Goal: Book appointment/travel/reservation

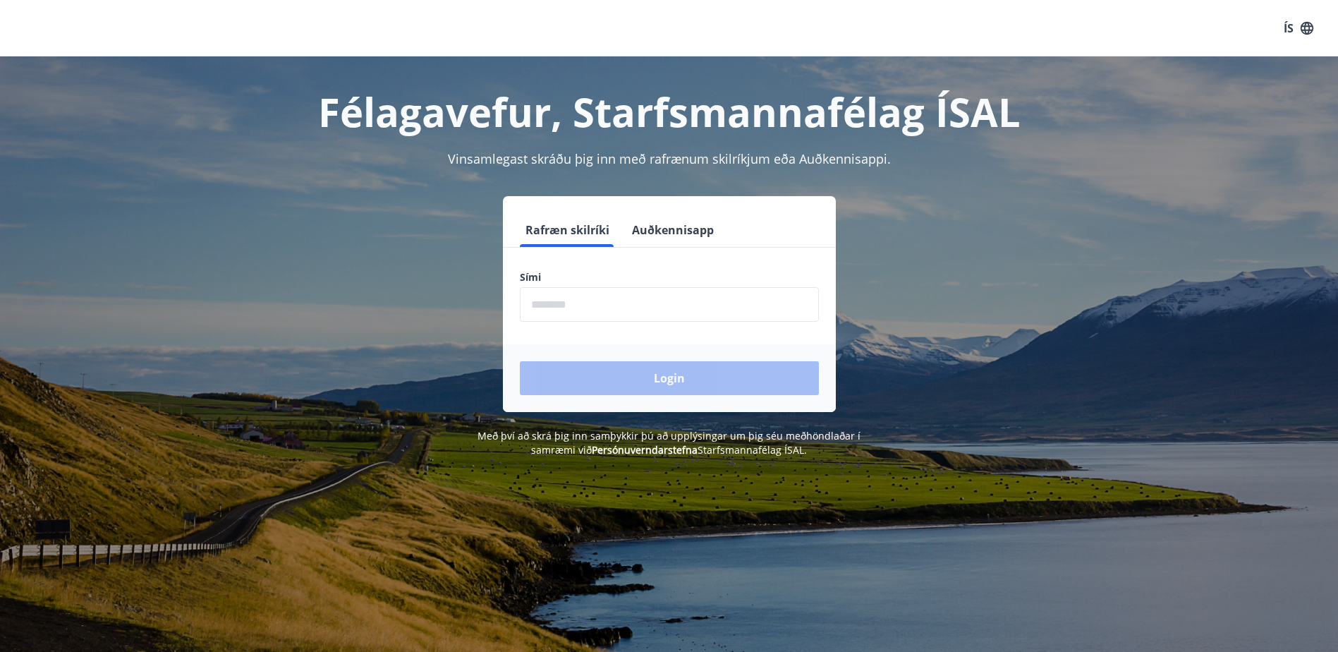
click at [627, 316] on input "phone" at bounding box center [669, 304] width 299 height 35
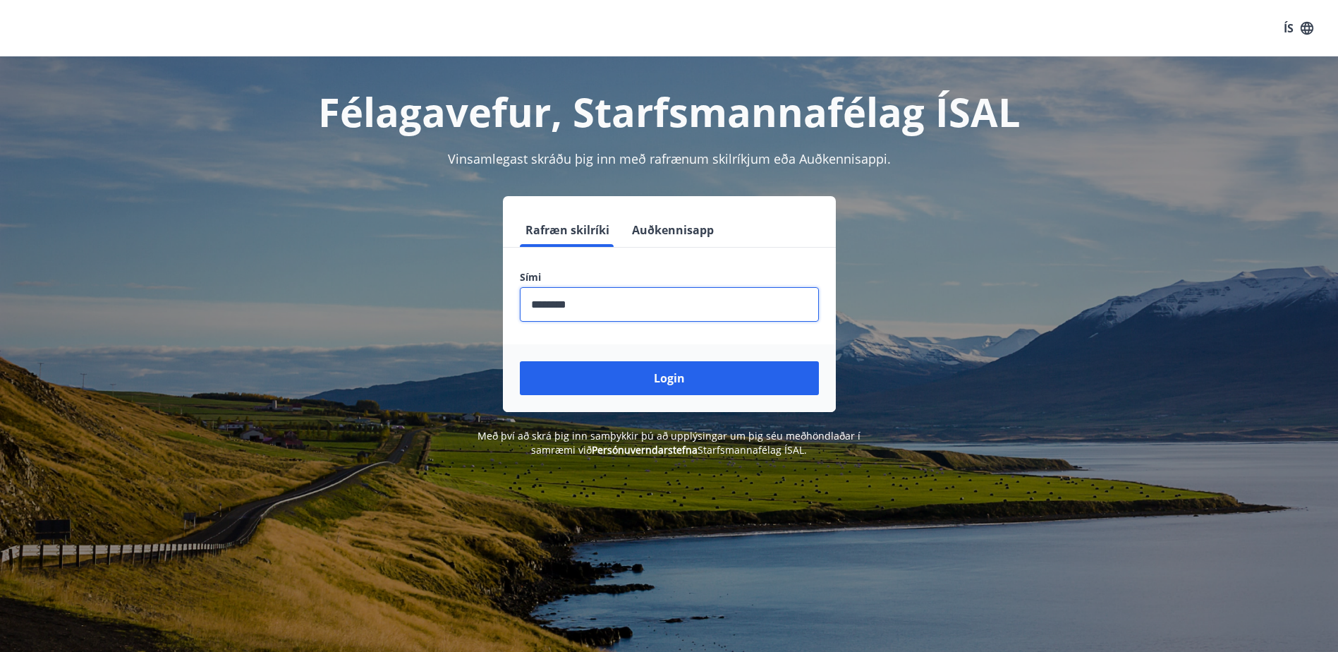
type input "********"
click at [520, 361] on button "Login" at bounding box center [669, 378] width 299 height 34
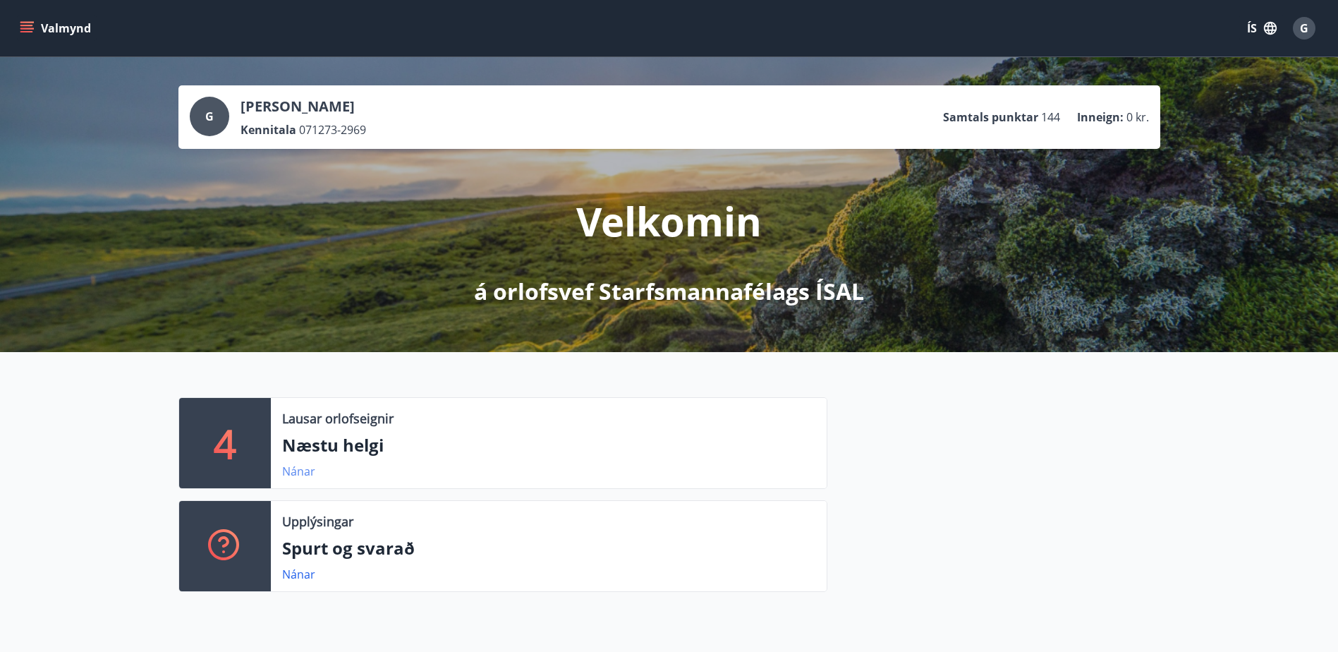
click at [288, 471] on link "Nánar" at bounding box center [298, 471] width 33 height 16
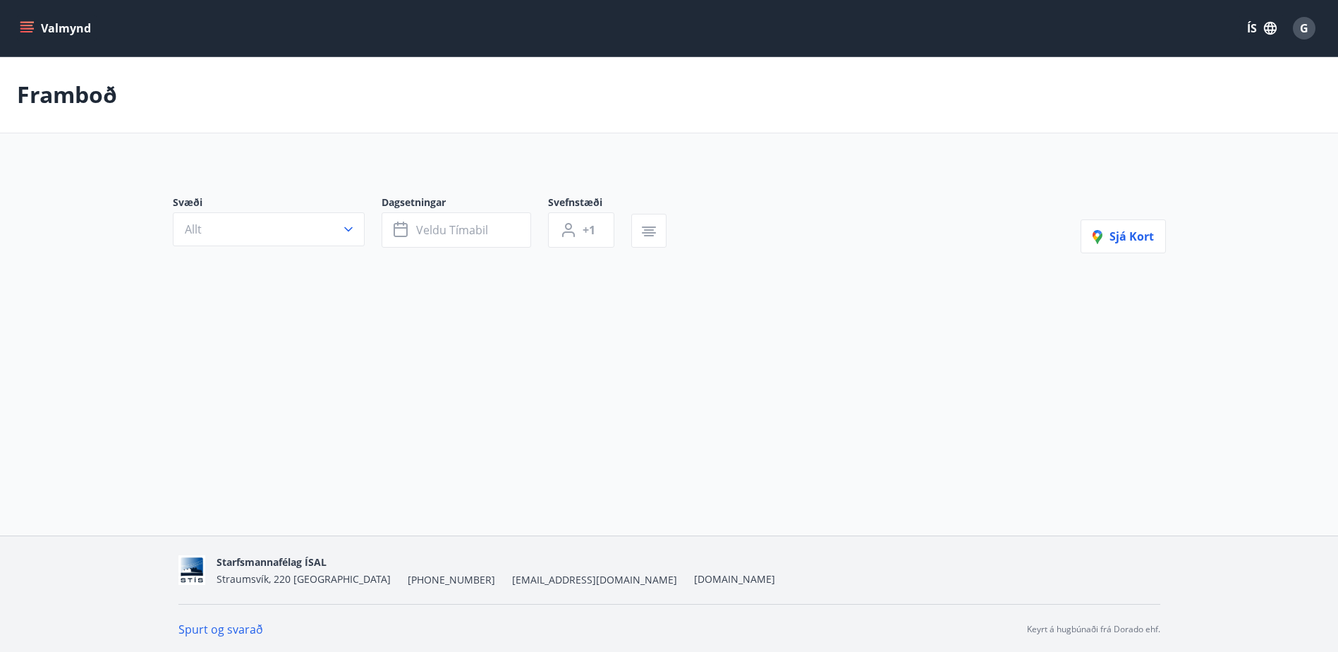
type input "*"
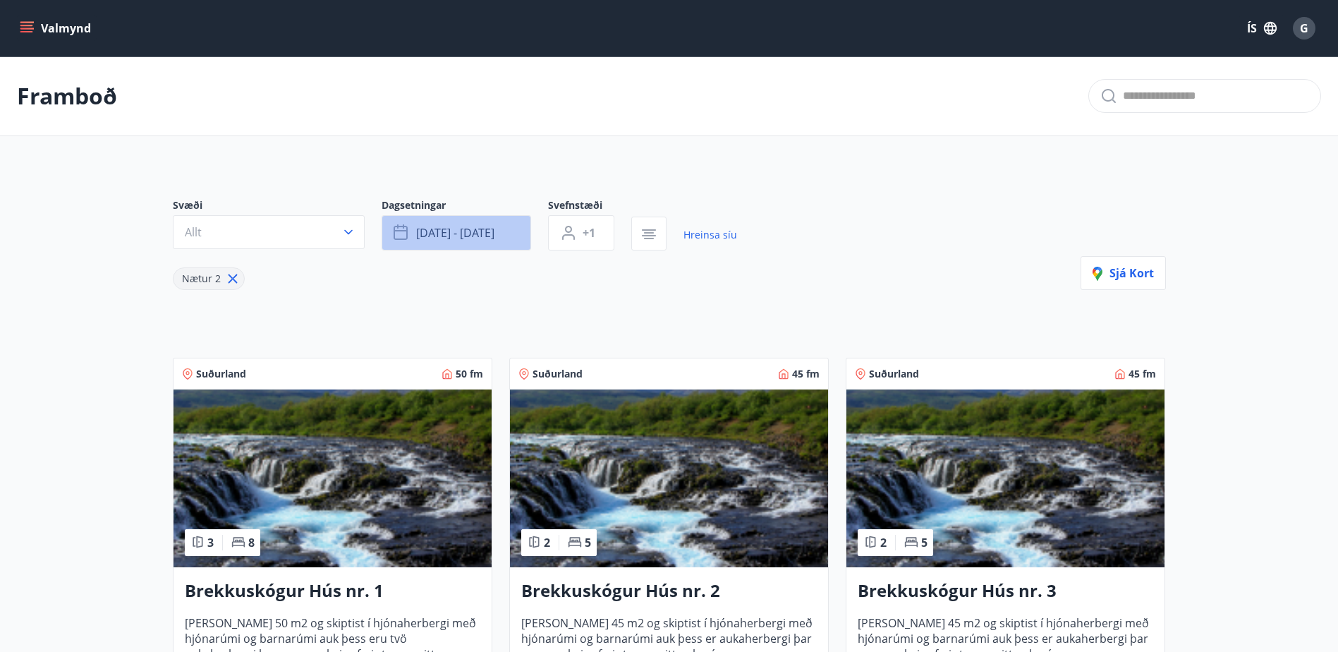
click at [503, 235] on button "[DATE] - [DATE]" at bounding box center [455, 232] width 149 height 35
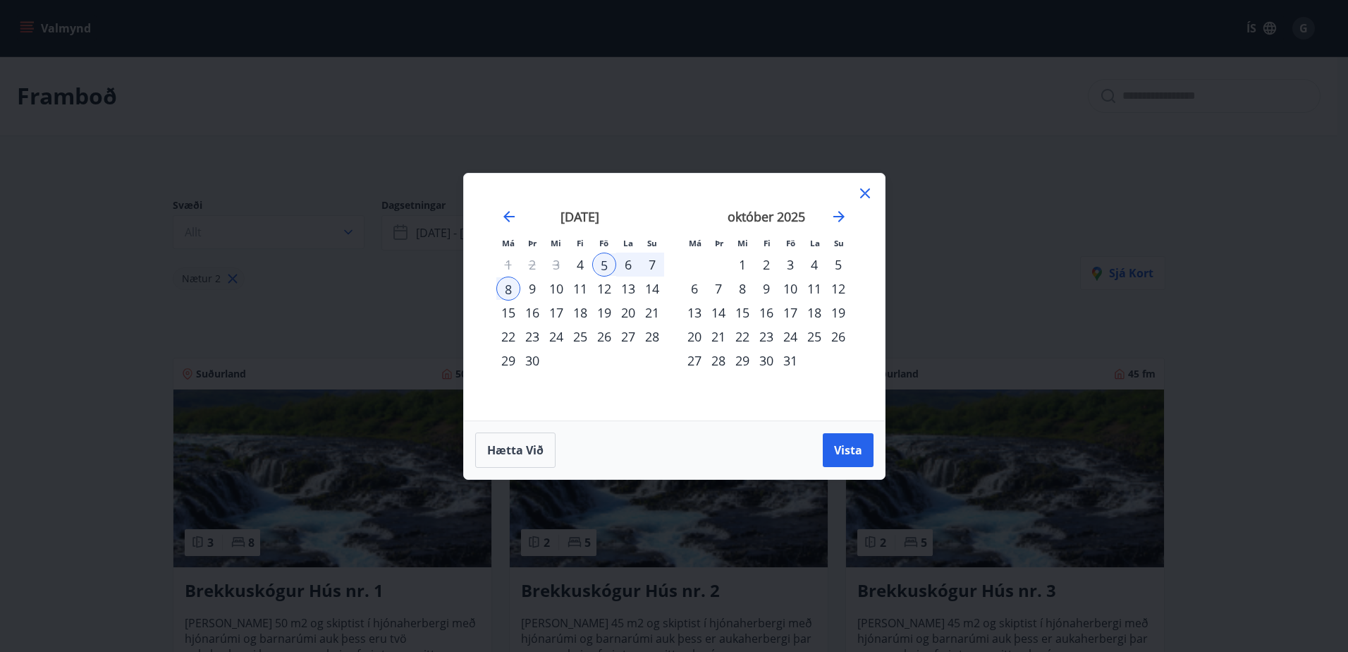
click at [793, 286] on div "10" at bounding box center [790, 288] width 24 height 24
click at [697, 310] on div "13" at bounding box center [695, 312] width 24 height 24
click at [845, 452] on span "Vista" at bounding box center [848, 450] width 28 height 16
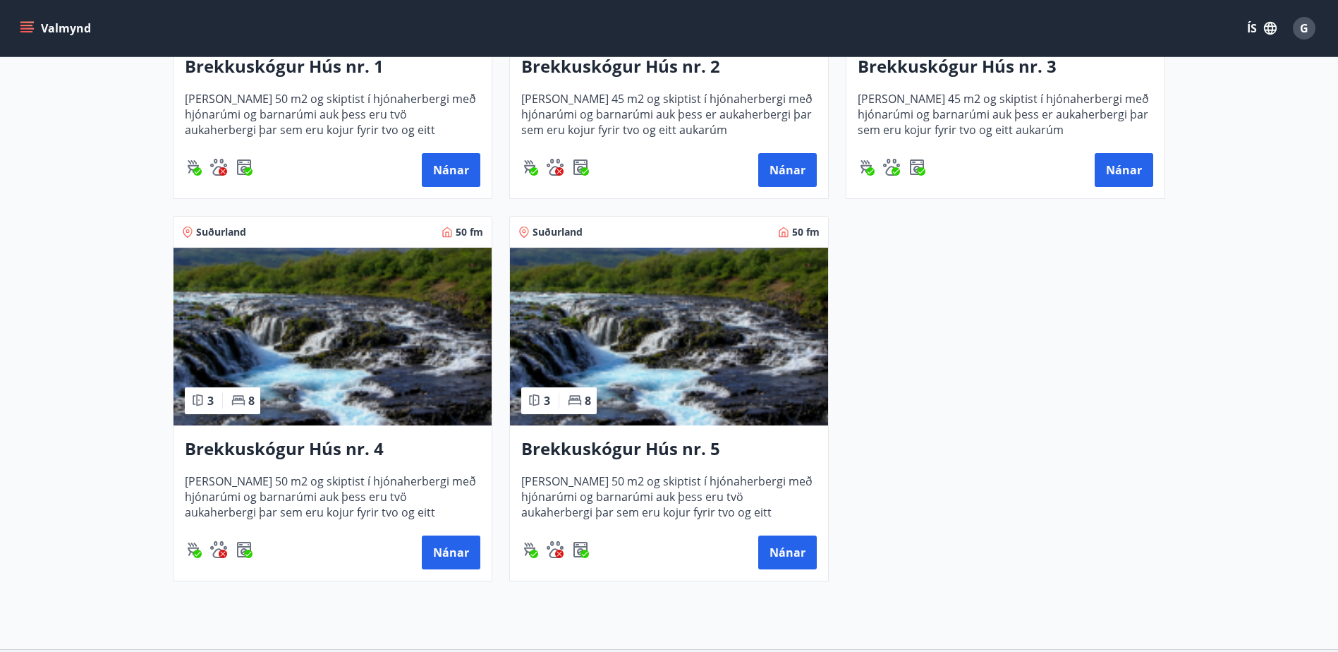
scroll to position [564, 0]
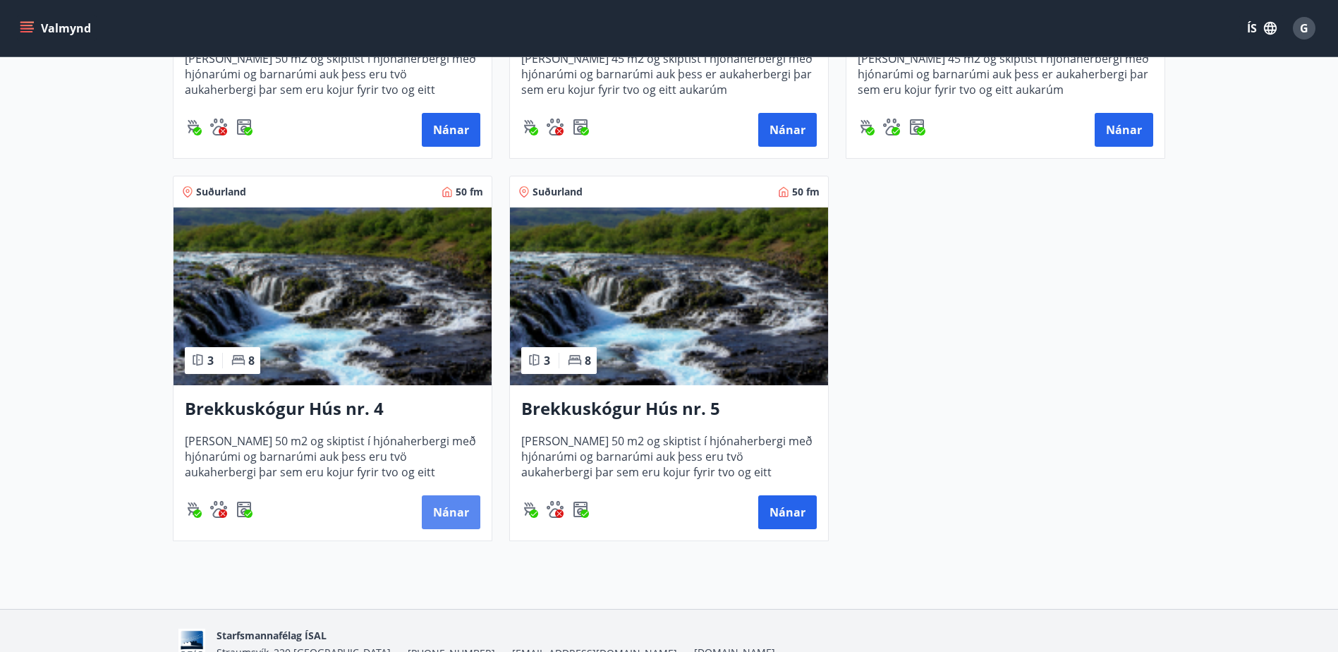
click at [440, 513] on button "Nánar" at bounding box center [451, 512] width 59 height 34
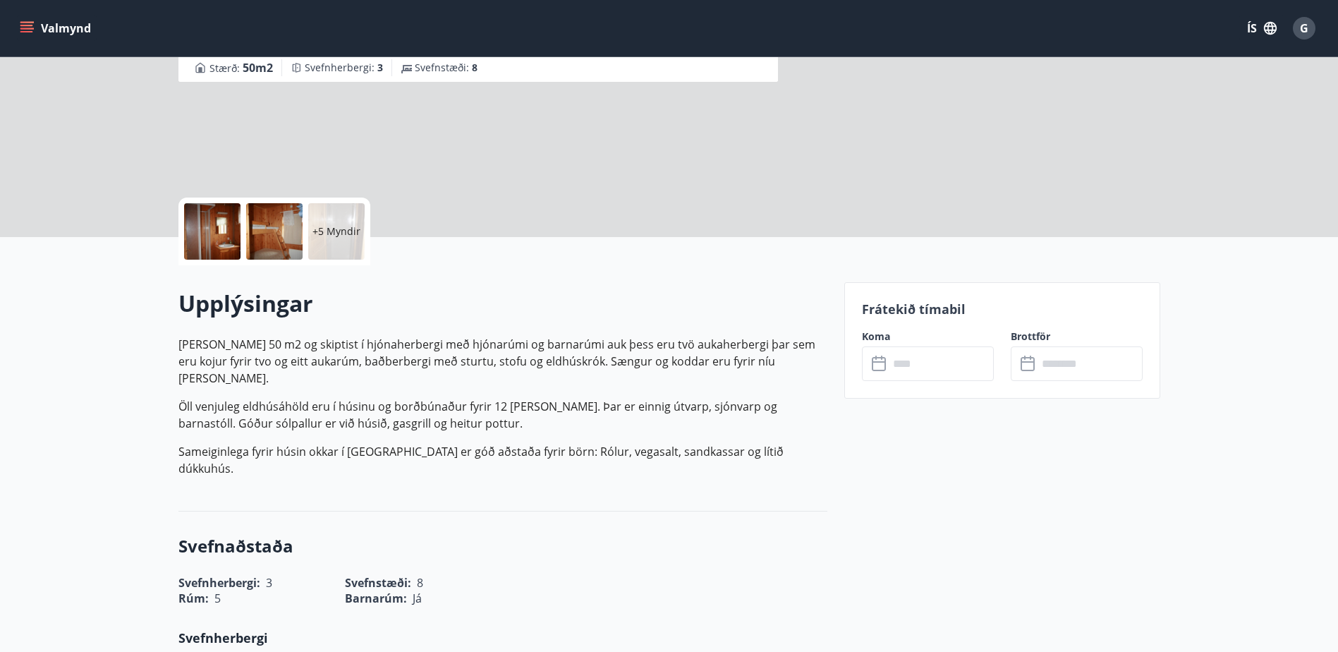
scroll to position [282, 0]
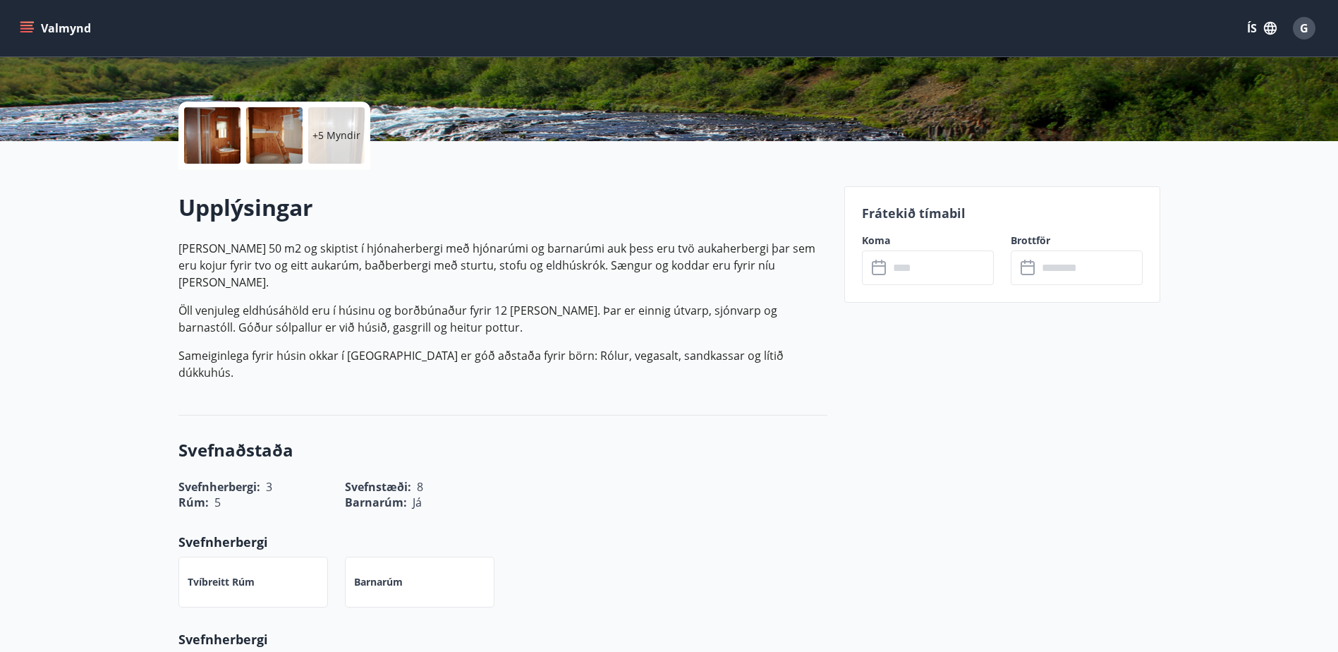
click at [925, 281] on input "text" at bounding box center [940, 267] width 105 height 35
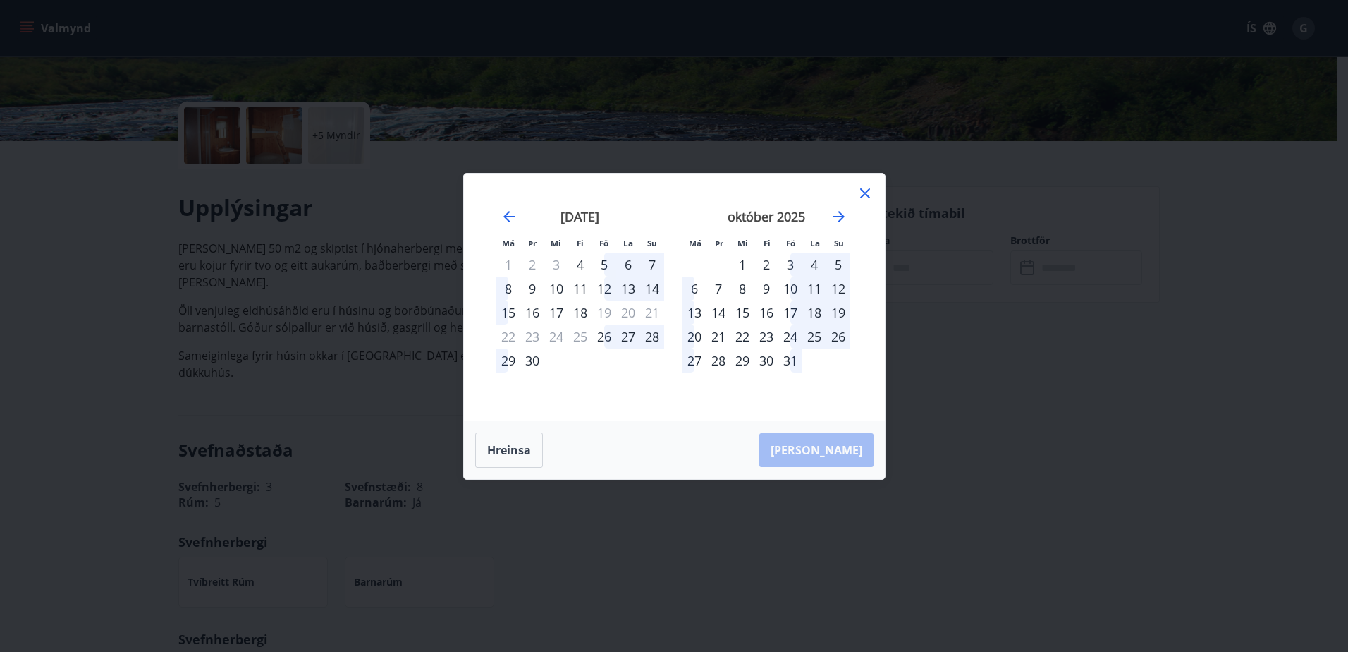
click at [793, 288] on div "10" at bounding box center [790, 288] width 24 height 24
click at [690, 310] on div "13" at bounding box center [695, 312] width 24 height 24
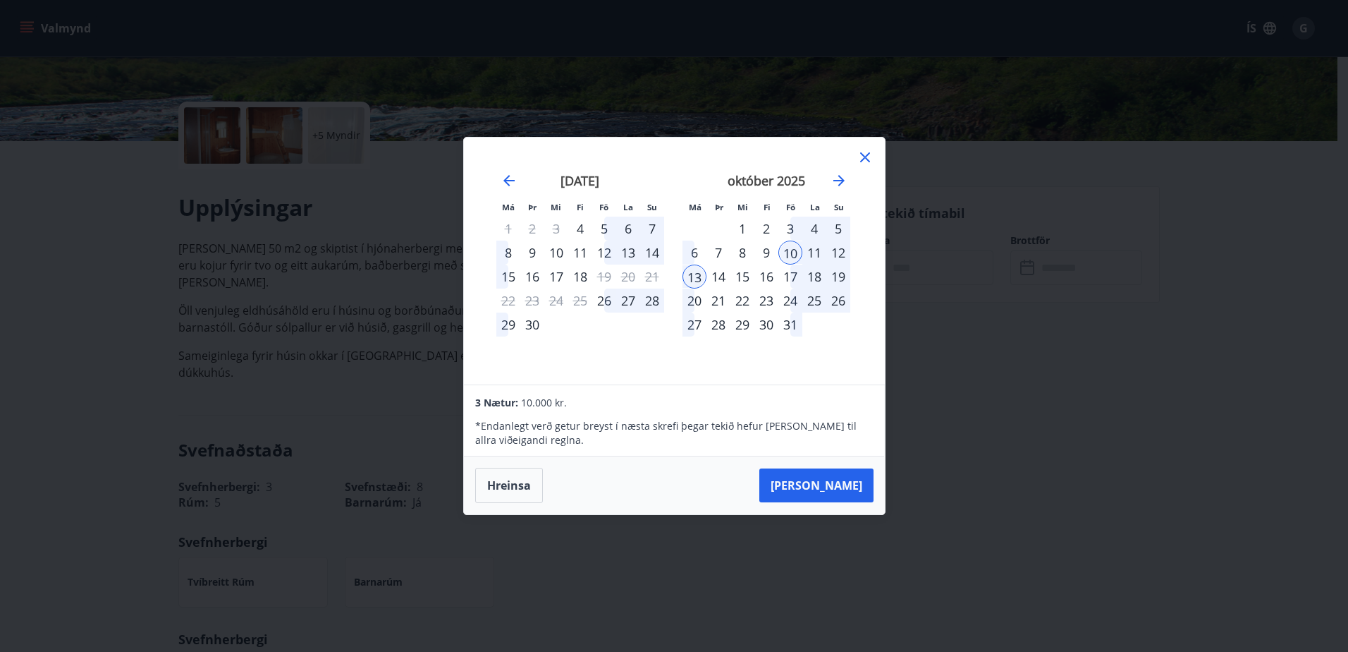
click at [865, 149] on icon at bounding box center [865, 157] width 17 height 17
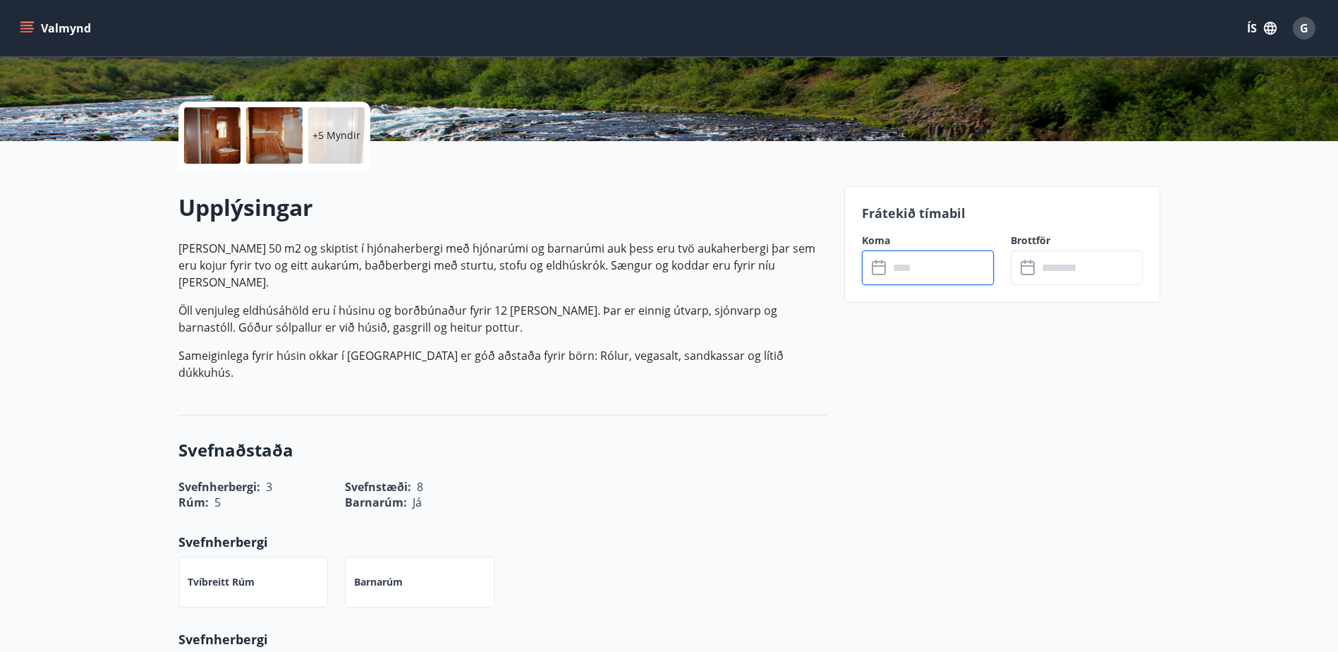
click at [24, 19] on button "Valmynd" at bounding box center [57, 28] width 80 height 25
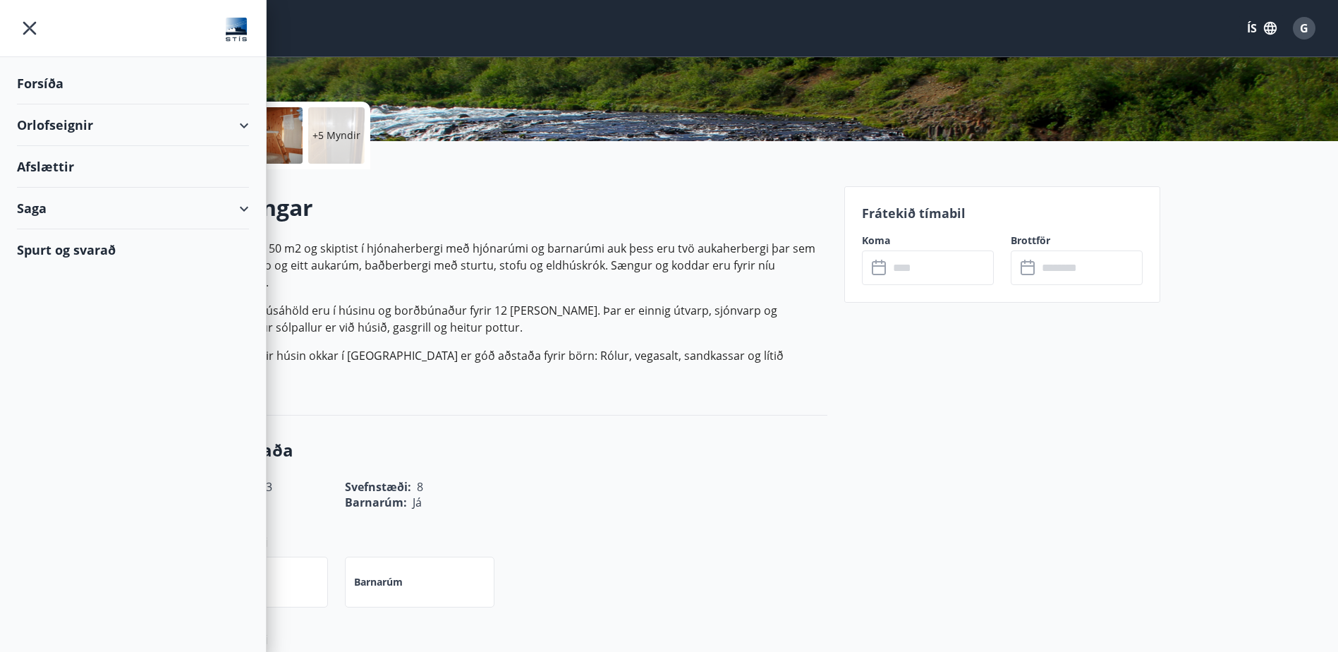
click at [236, 121] on div "Orlofseignir" at bounding box center [133, 125] width 232 height 42
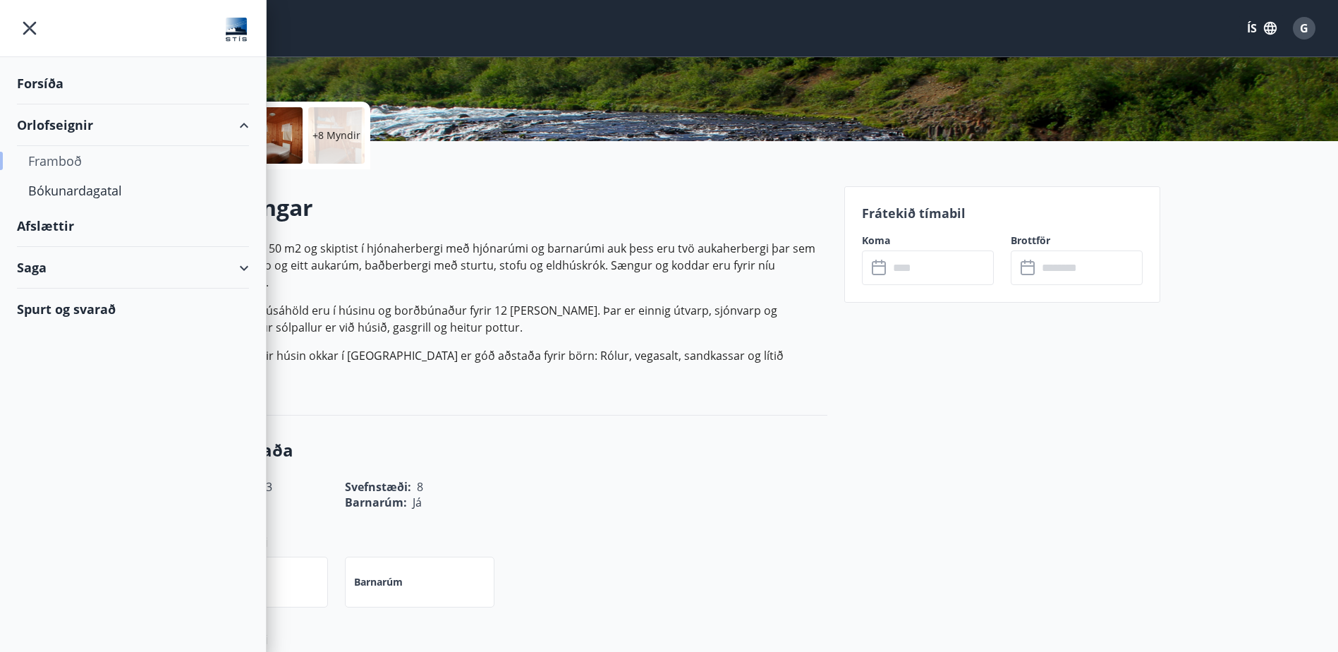
click at [75, 161] on div "Framboð" at bounding box center [132, 161] width 209 height 30
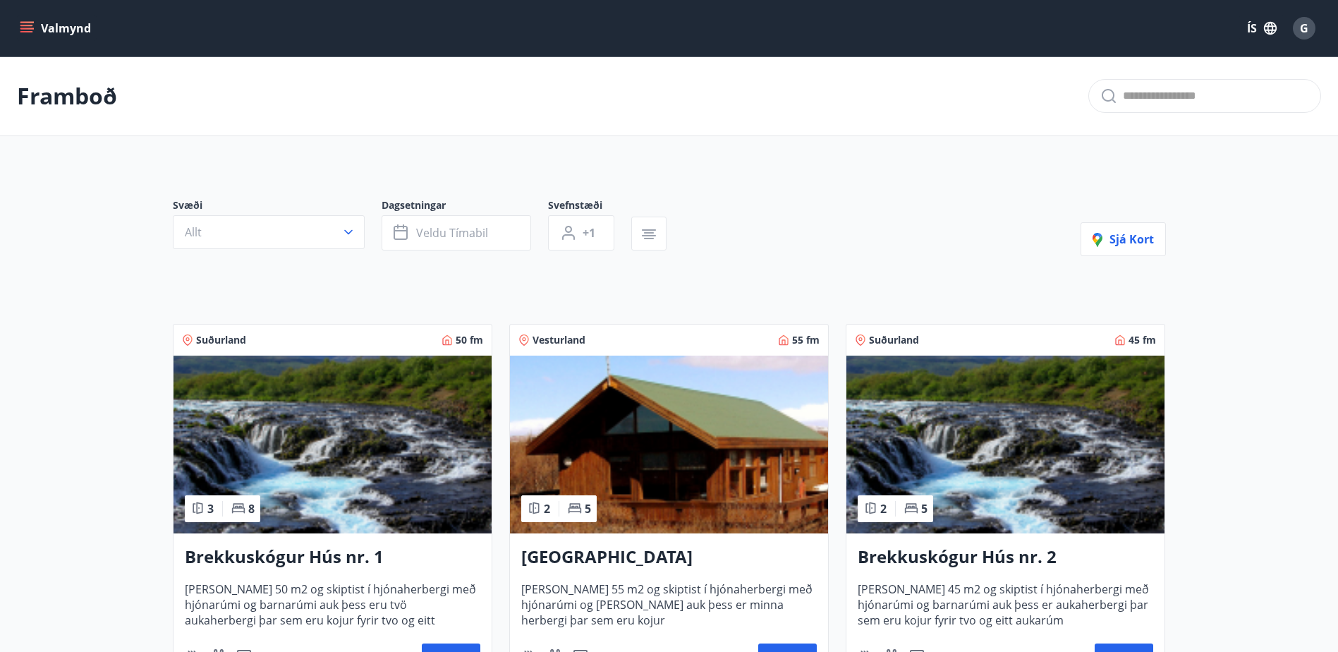
click at [16, 23] on div "Valmynd ÍS G" at bounding box center [669, 28] width 1338 height 56
click at [20, 25] on icon "menu" at bounding box center [27, 28] width 14 height 14
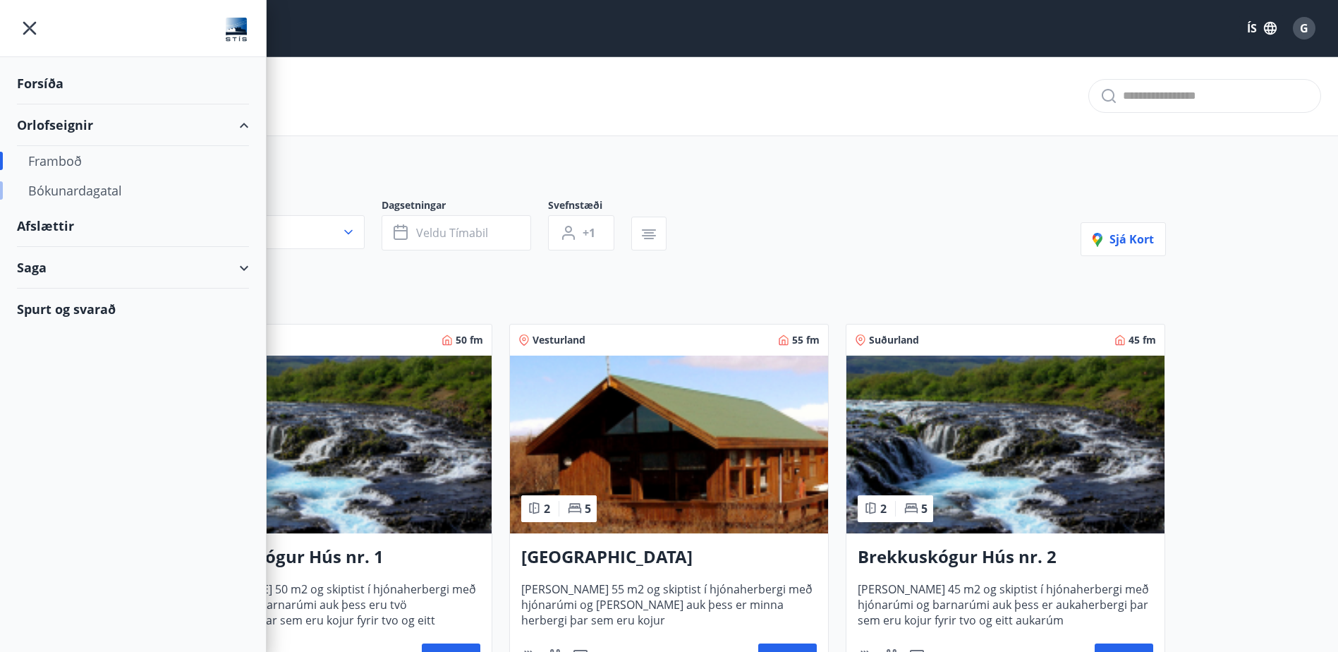
click at [78, 191] on div "Bókunardagatal" at bounding box center [132, 191] width 209 height 30
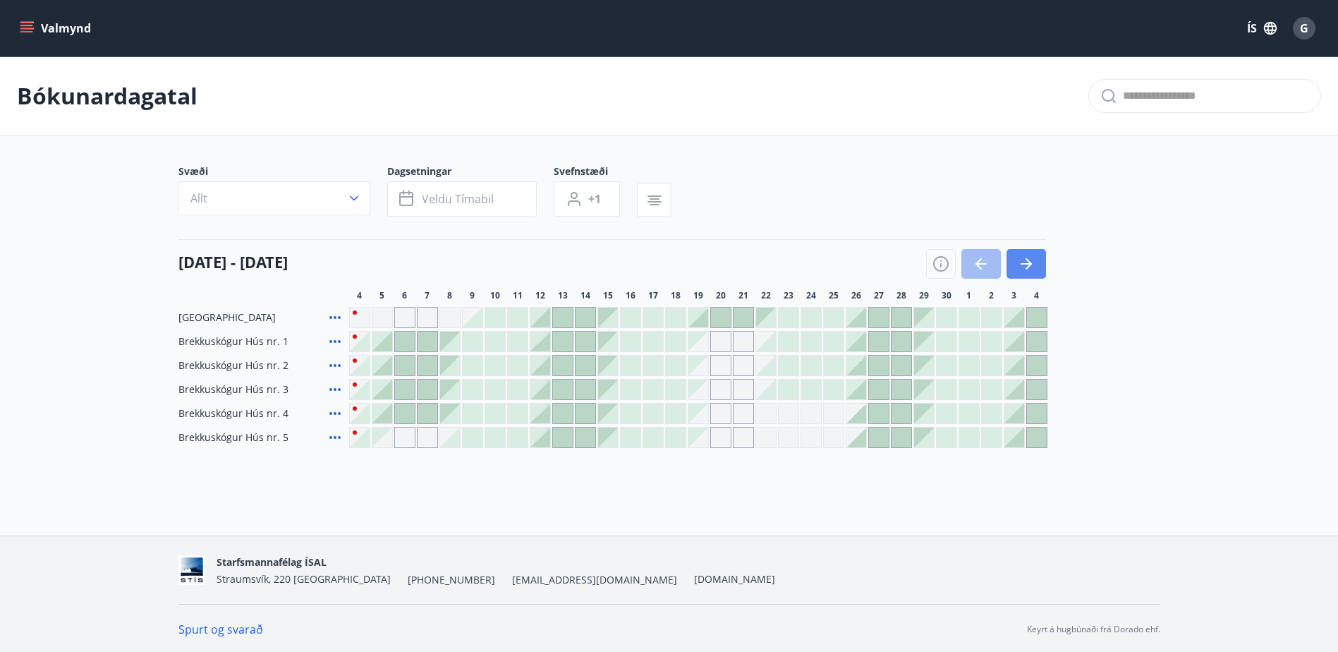
click at [1030, 257] on icon "button" at bounding box center [1025, 263] width 17 height 17
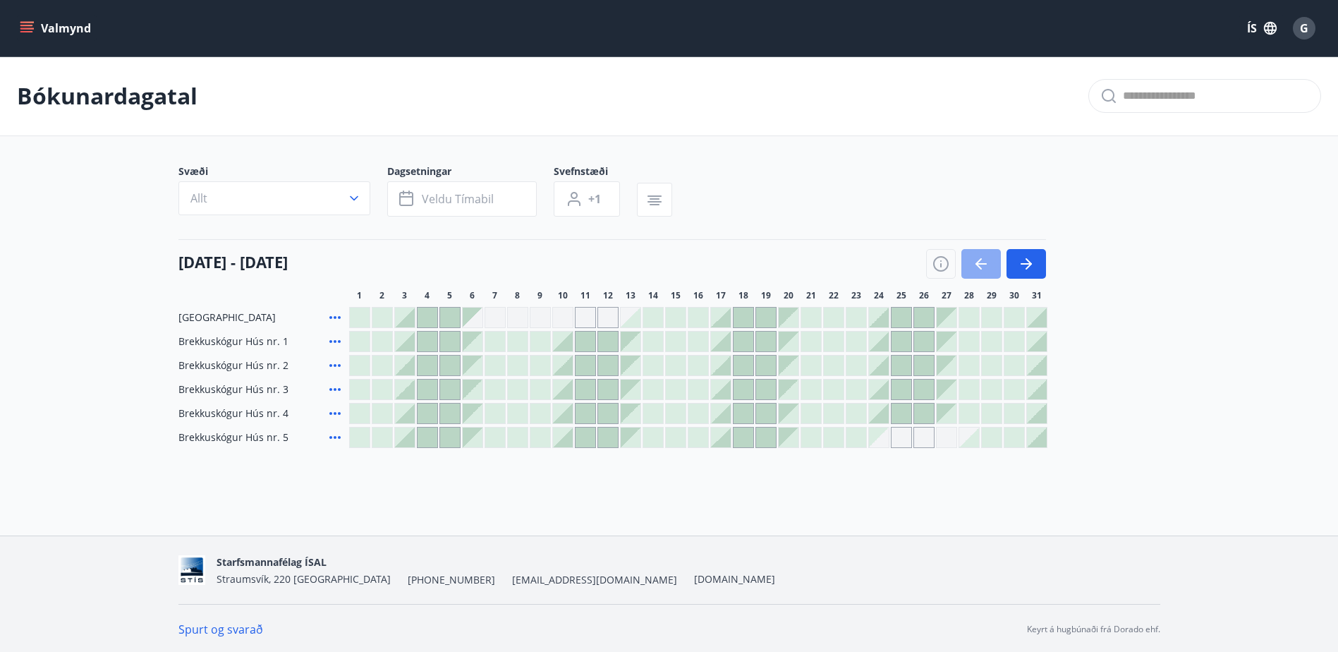
click at [979, 264] on icon "button" at bounding box center [980, 263] width 11 height 1
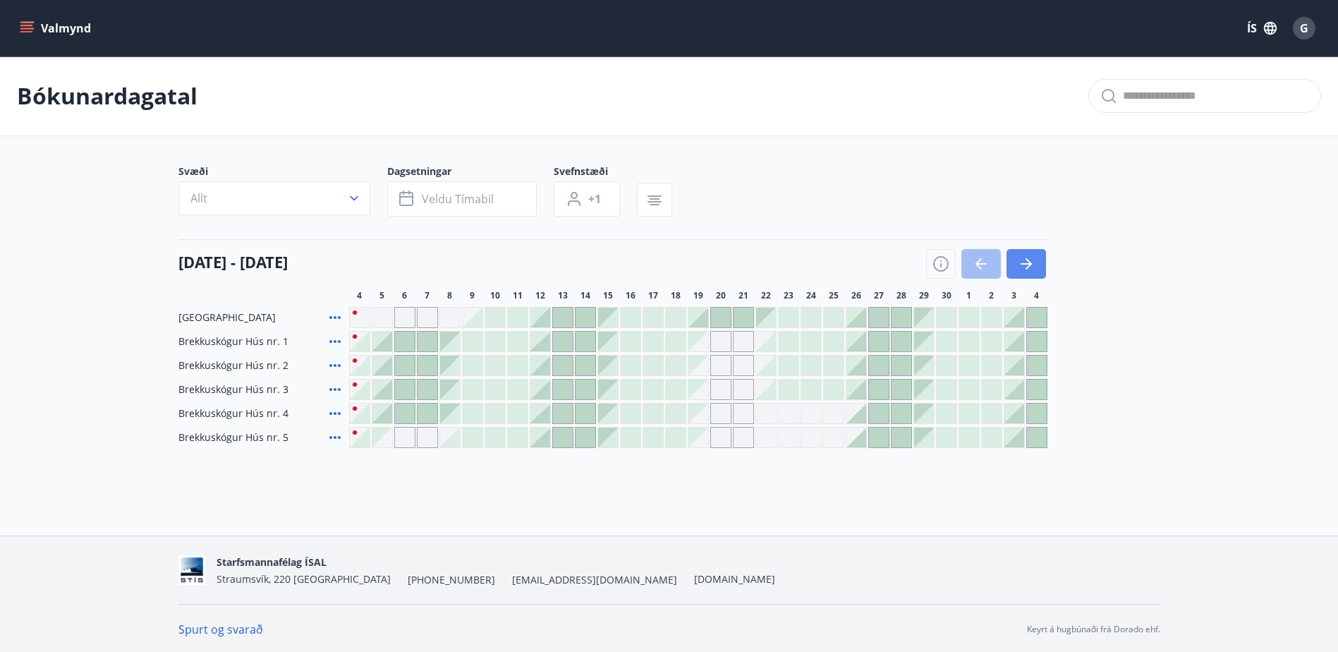
click at [1035, 266] on button "button" at bounding box center [1025, 264] width 39 height 30
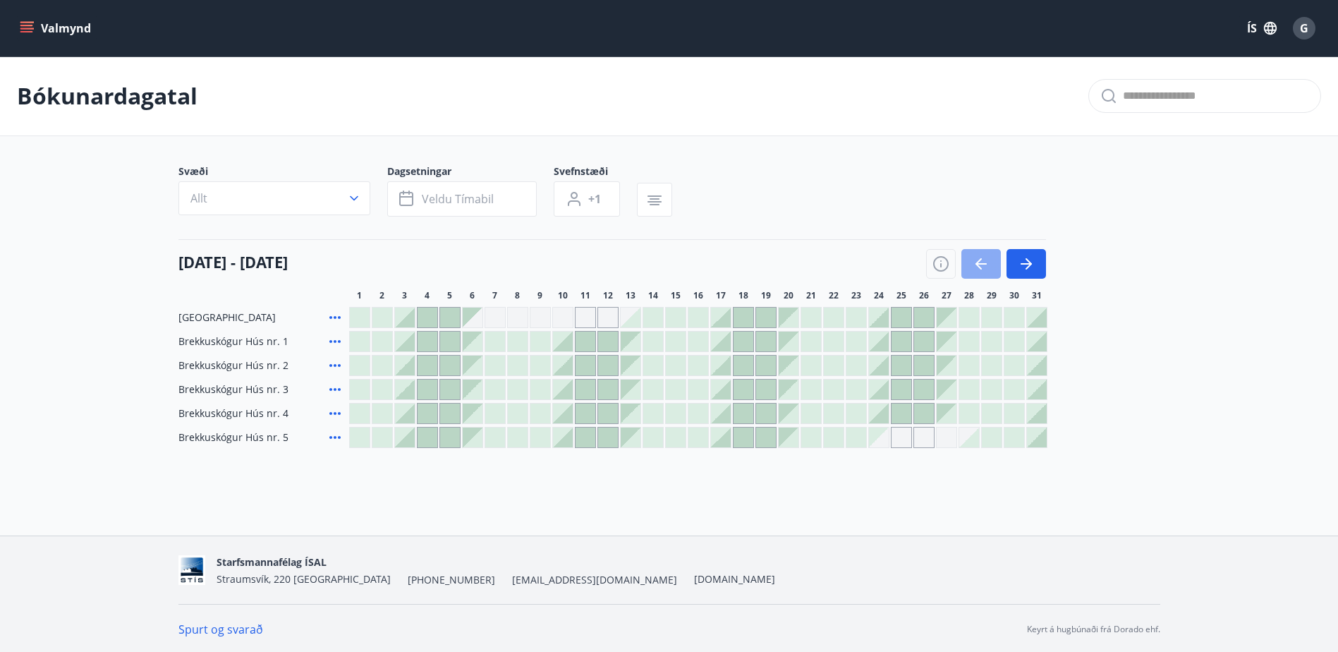
click at [980, 262] on icon "button" at bounding box center [980, 263] width 17 height 17
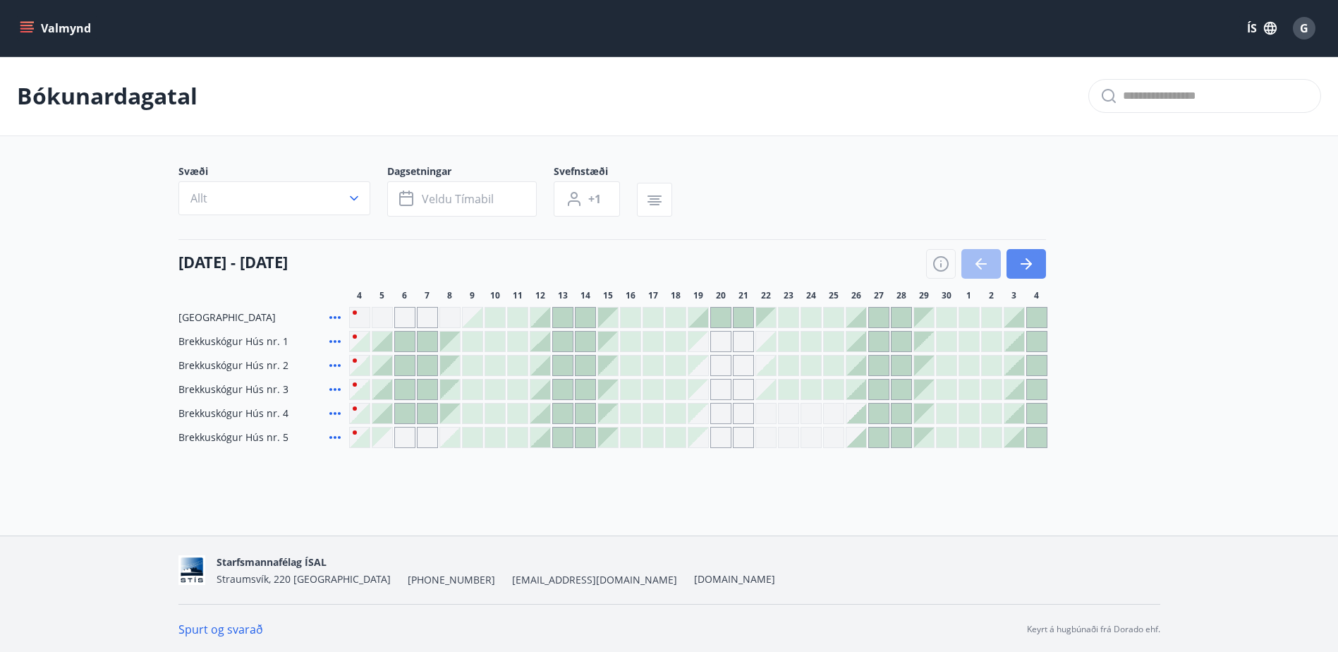
click at [1019, 262] on icon "button" at bounding box center [1025, 263] width 17 height 17
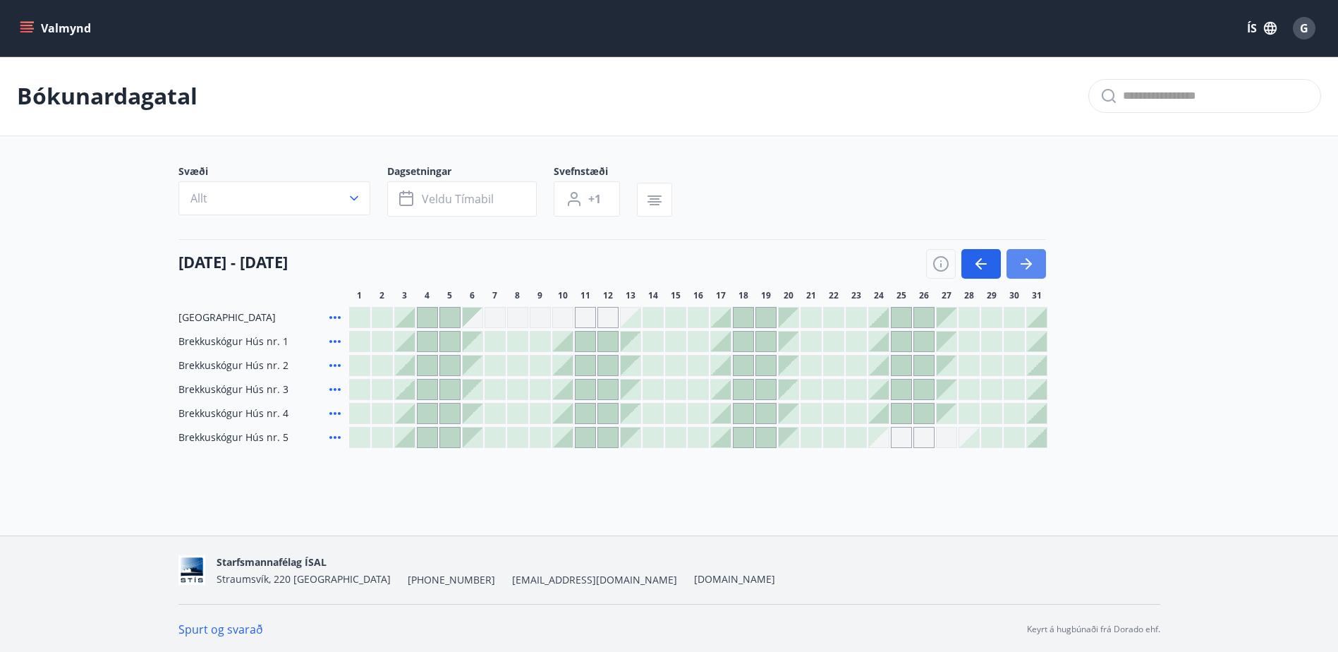
click at [1019, 262] on icon "button" at bounding box center [1025, 263] width 17 height 17
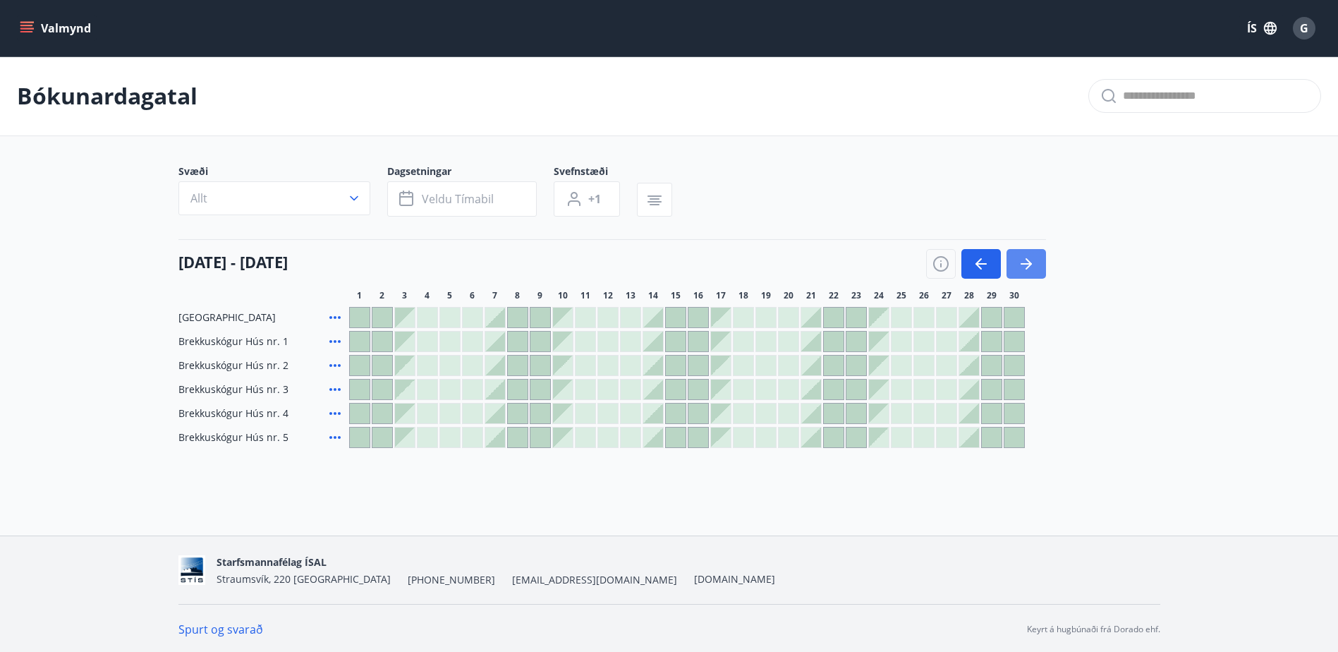
click at [1019, 262] on icon "button" at bounding box center [1025, 263] width 17 height 17
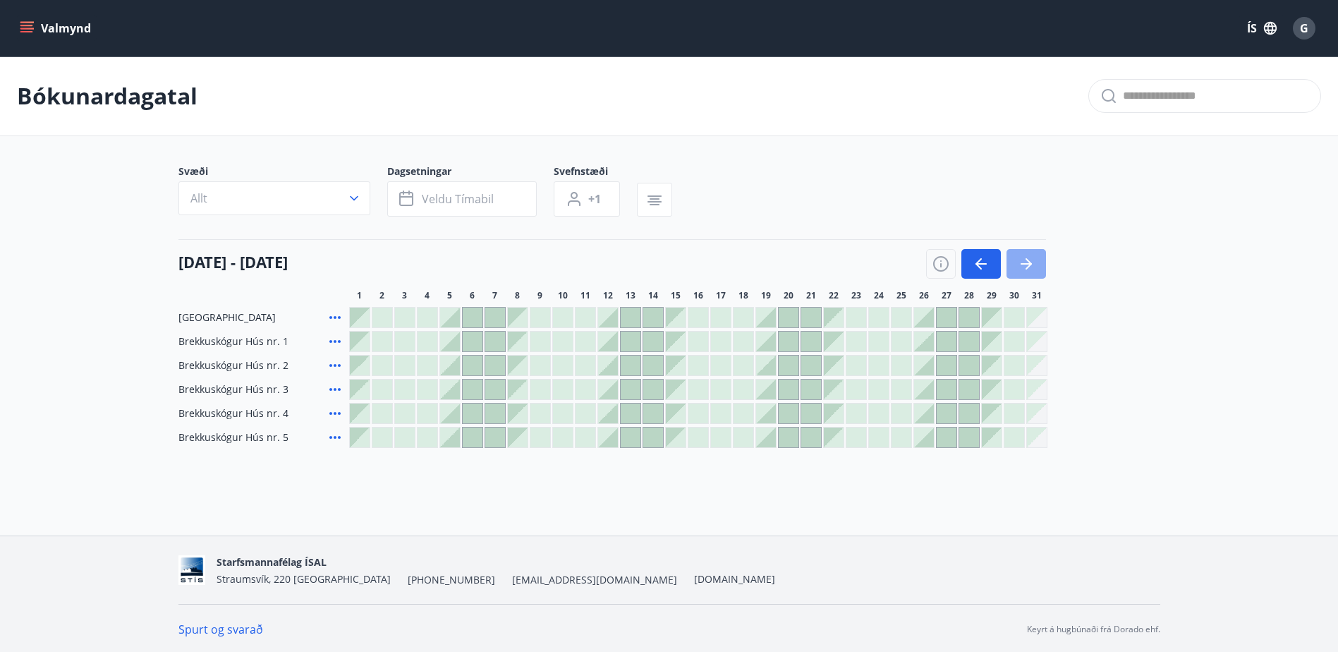
click at [1019, 262] on icon "button" at bounding box center [1025, 263] width 17 height 17
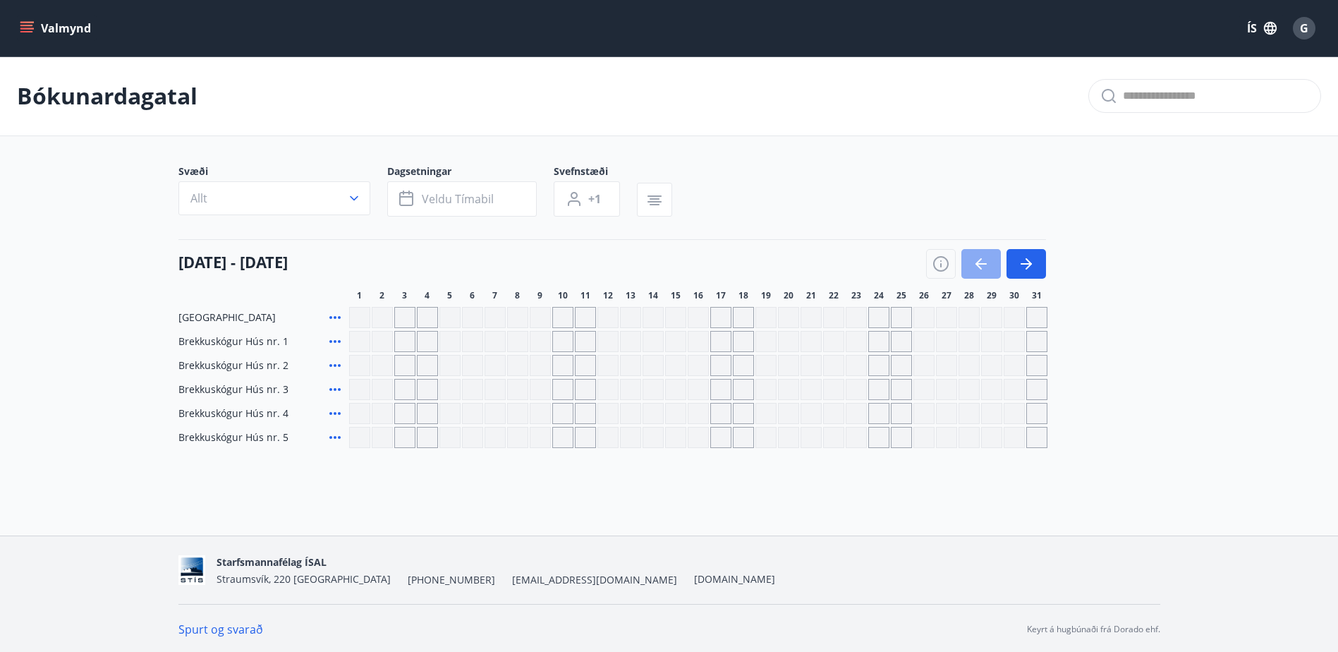
click at [982, 262] on icon "button" at bounding box center [980, 263] width 17 height 17
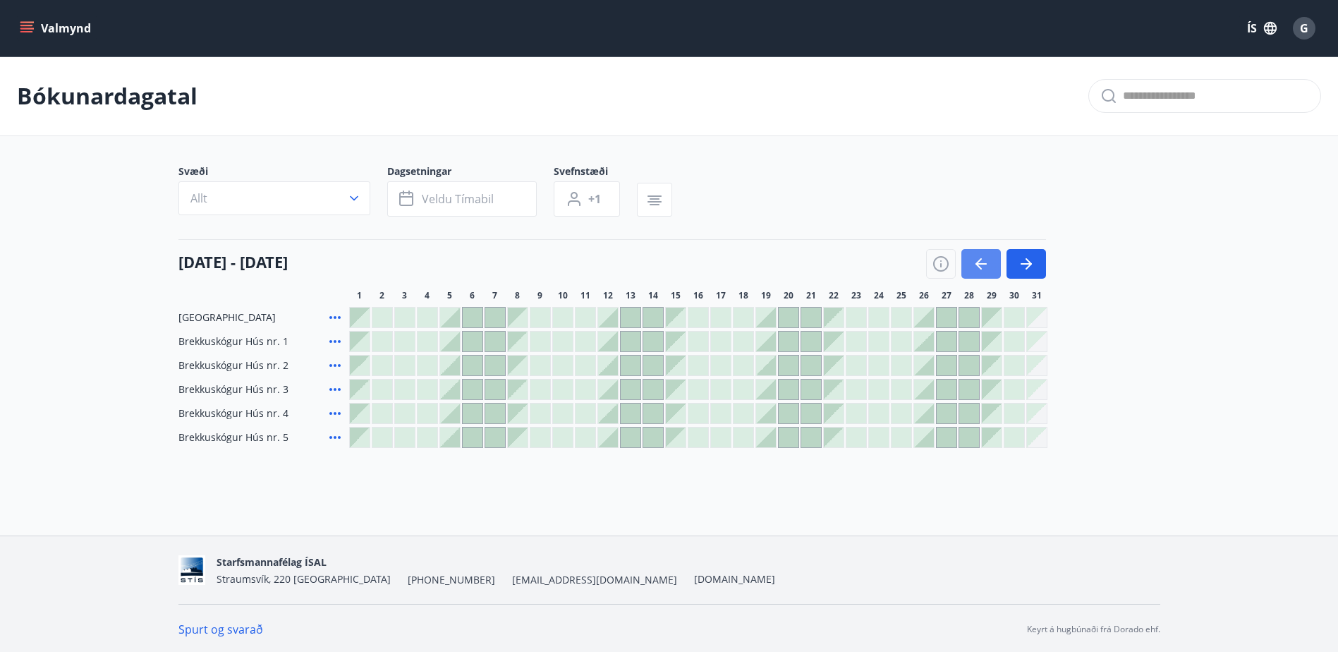
click at [982, 262] on icon "button" at bounding box center [980, 263] width 17 height 17
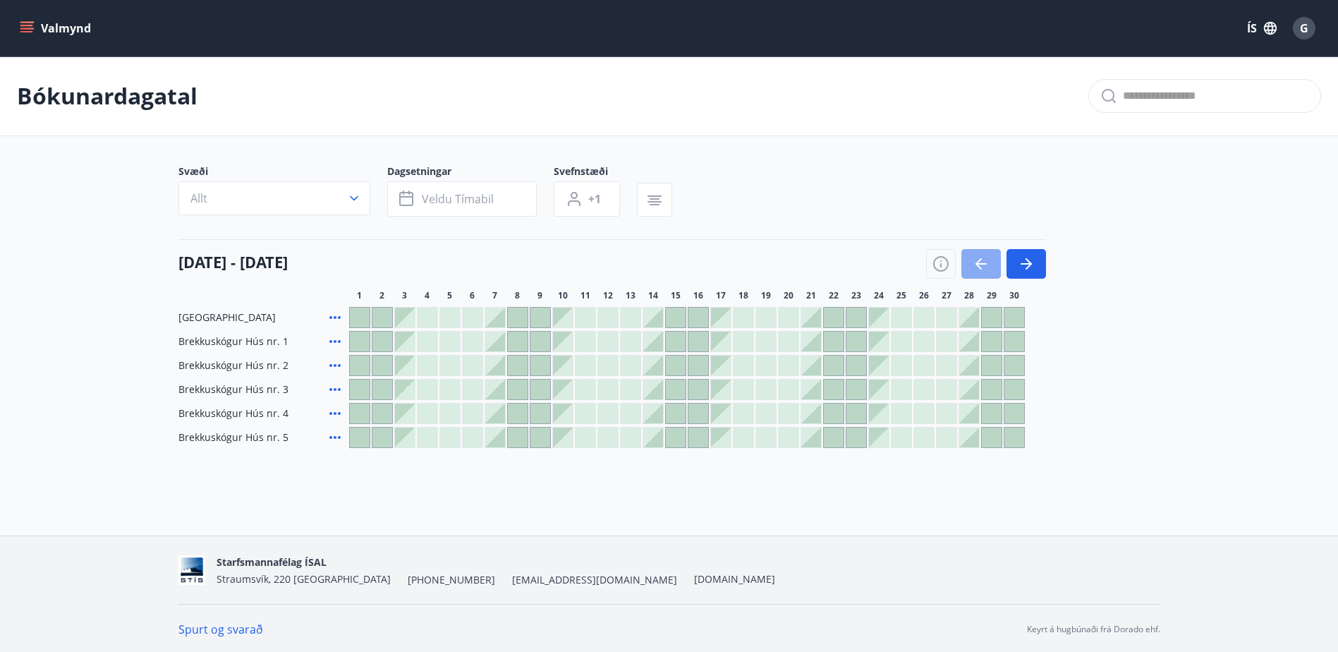
click at [982, 262] on icon "button" at bounding box center [980, 263] width 17 height 17
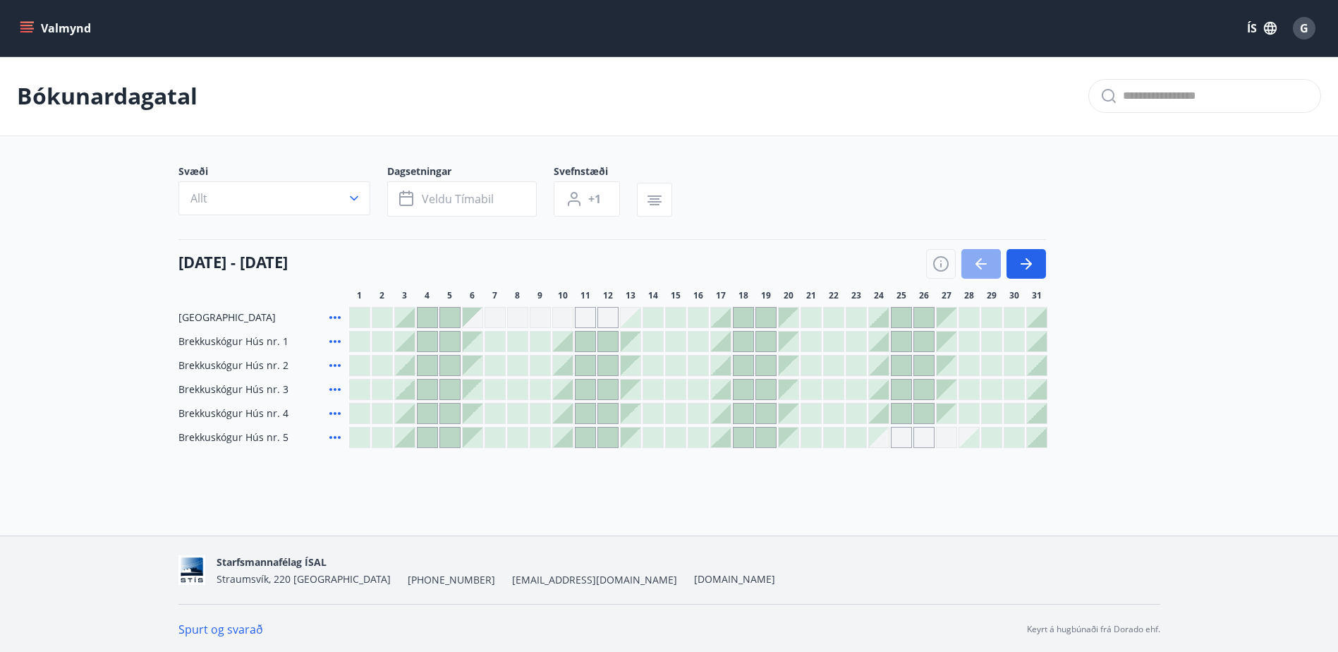
click at [982, 262] on icon "button" at bounding box center [980, 263] width 17 height 17
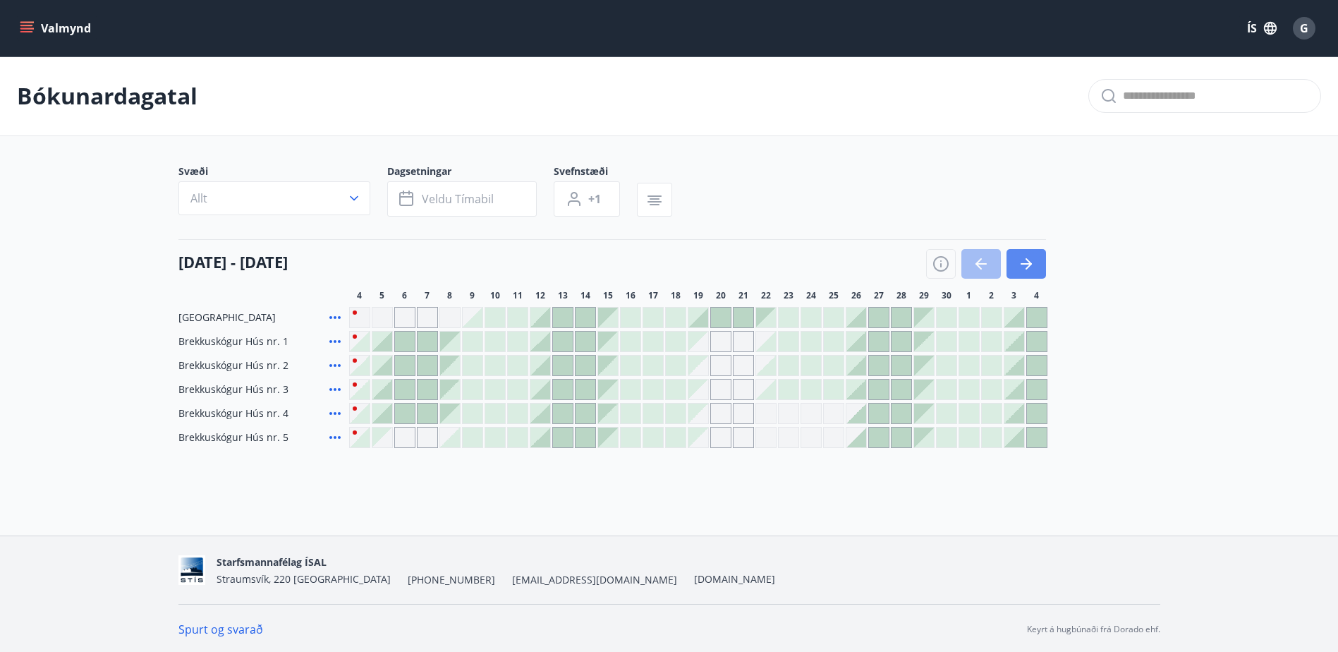
click at [1031, 264] on icon "button" at bounding box center [1025, 263] width 17 height 17
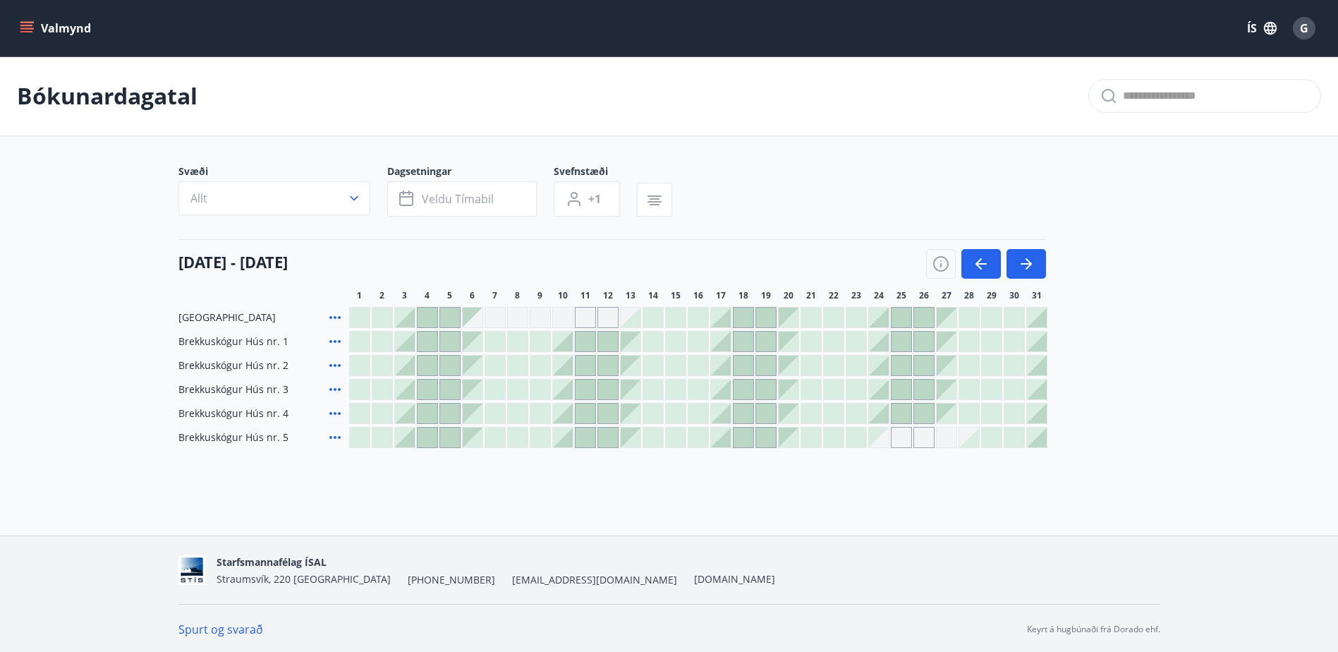
click at [35, 27] on button "Valmynd" at bounding box center [57, 28] width 80 height 25
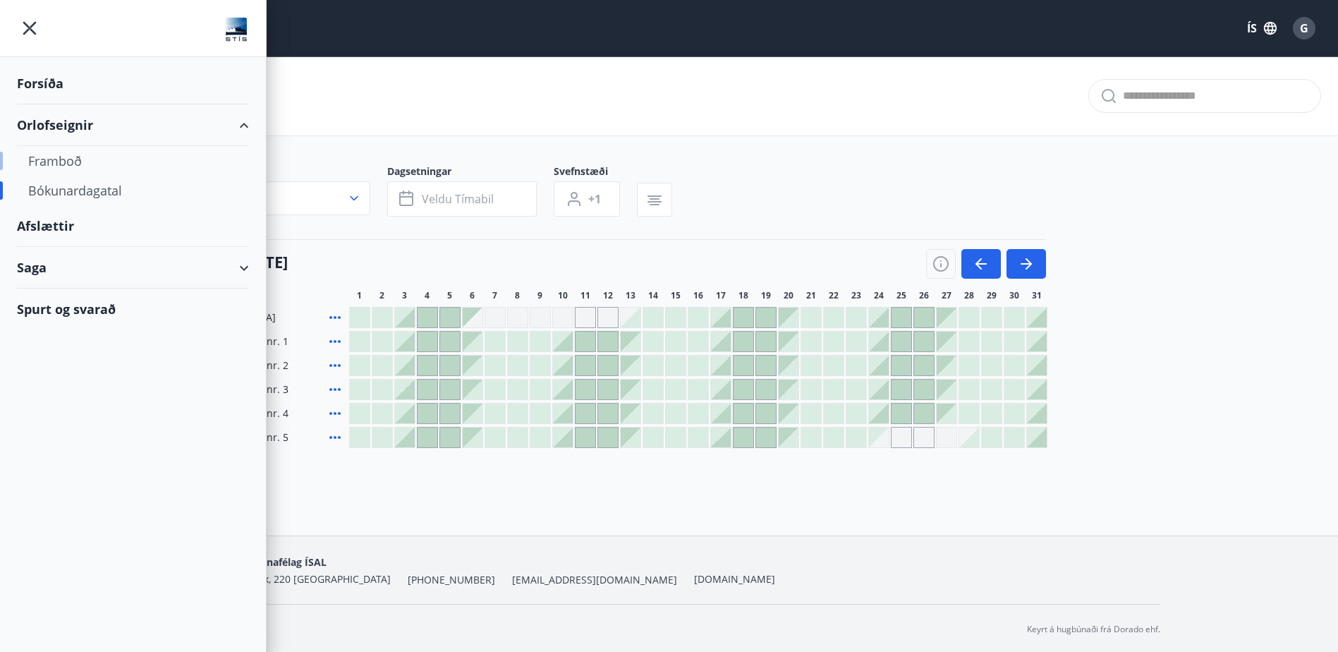
click at [56, 157] on div "Framboð" at bounding box center [132, 161] width 209 height 30
